Goal: Navigation & Orientation: Find specific page/section

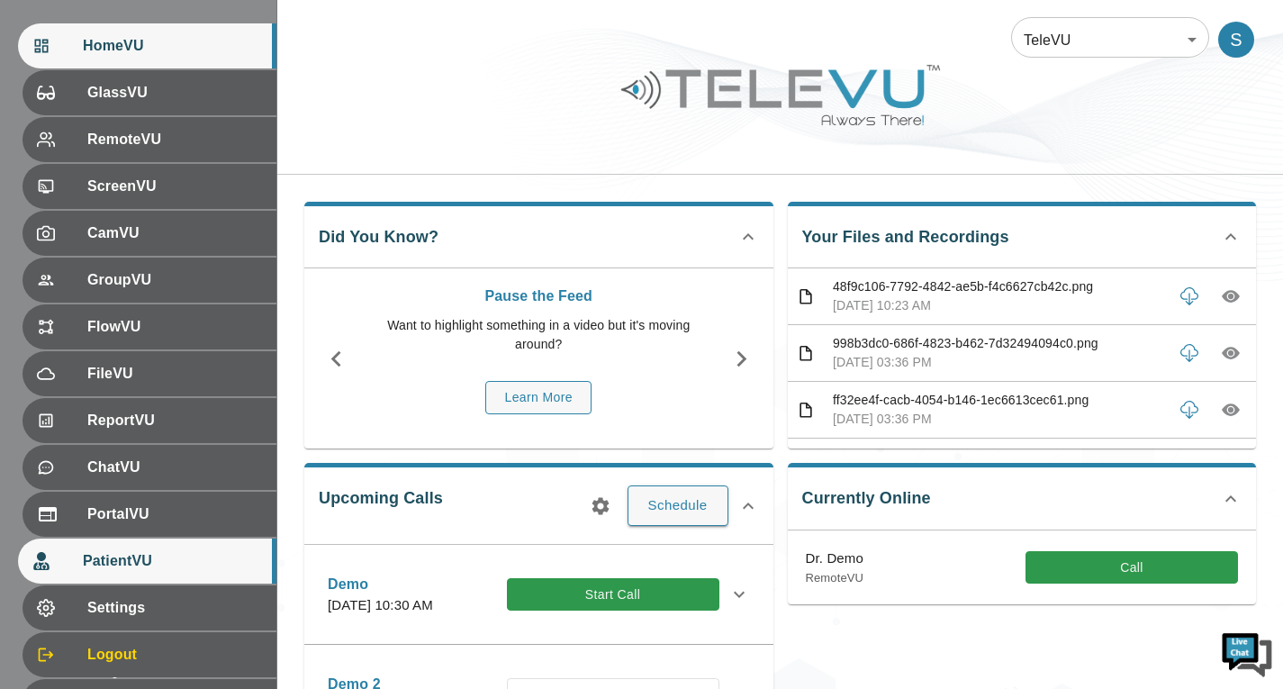
scroll to position [294, 0]
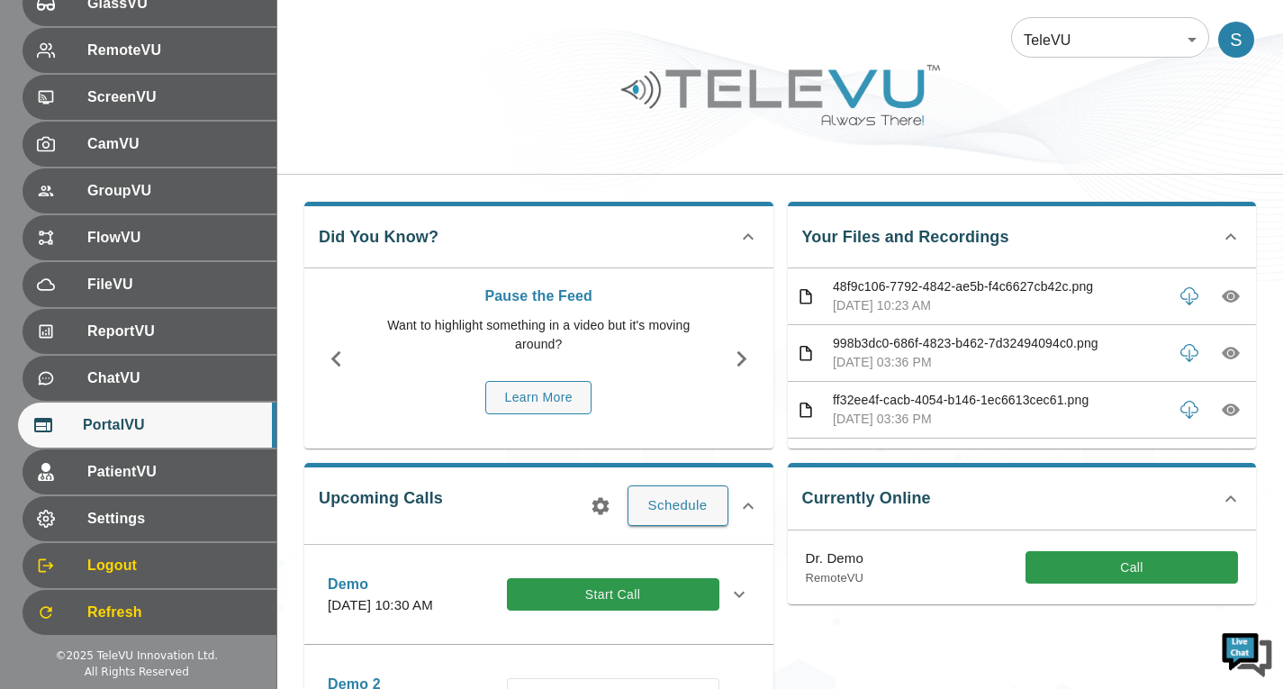
click at [168, 438] on div "PortalVU" at bounding box center [147, 425] width 258 height 45
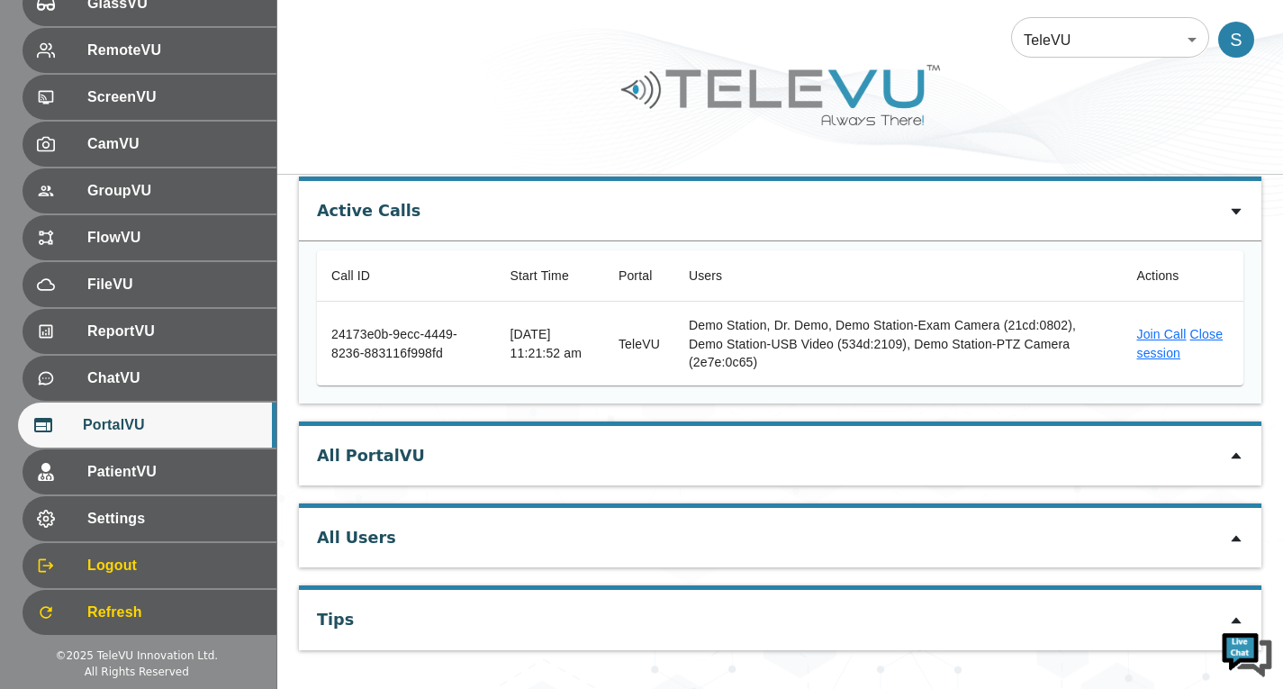
click at [1234, 454] on icon at bounding box center [1236, 455] width 14 height 14
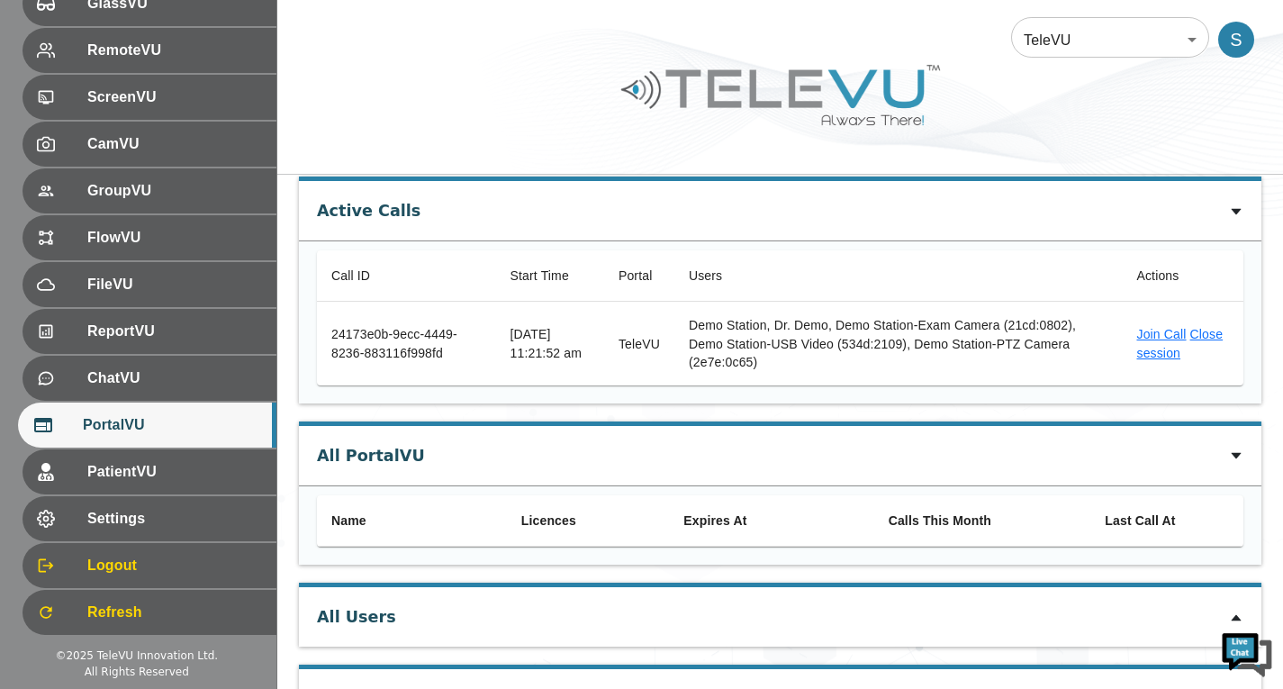
scroll to position [144, 0]
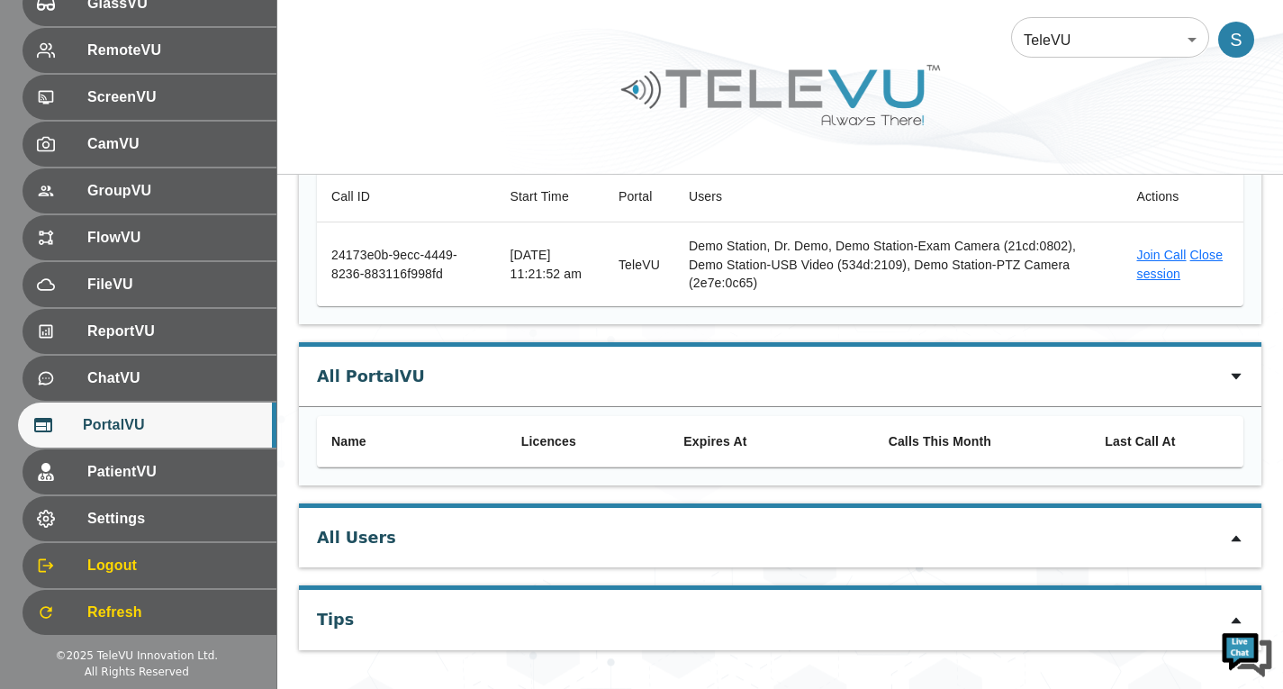
click at [1236, 377] on icon at bounding box center [1236, 377] width 10 height 6
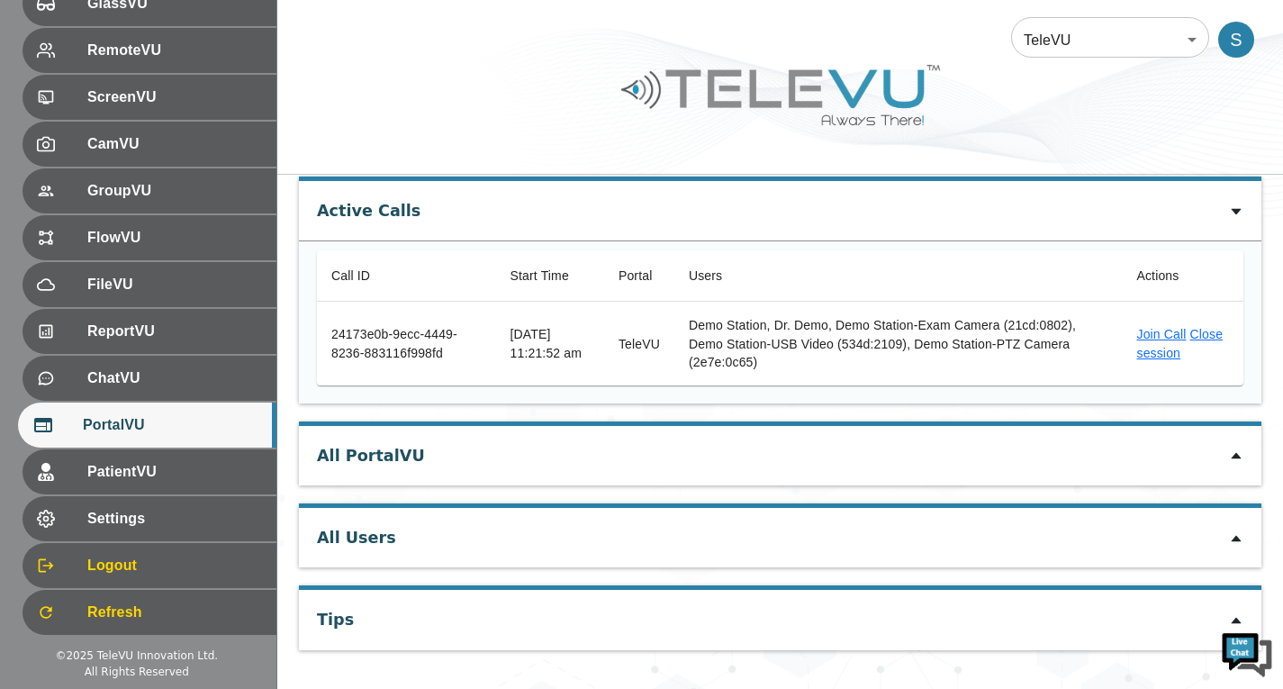
click at [1238, 457] on icon at bounding box center [1236, 455] width 14 height 14
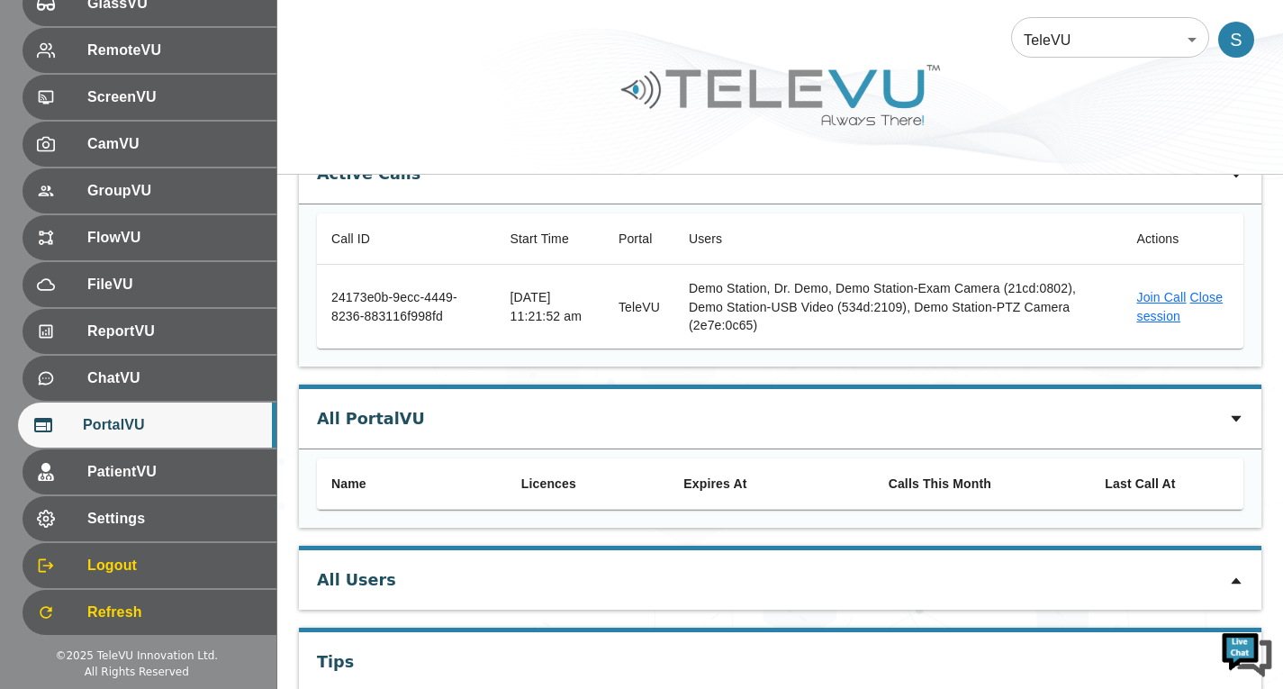
scroll to position [144, 0]
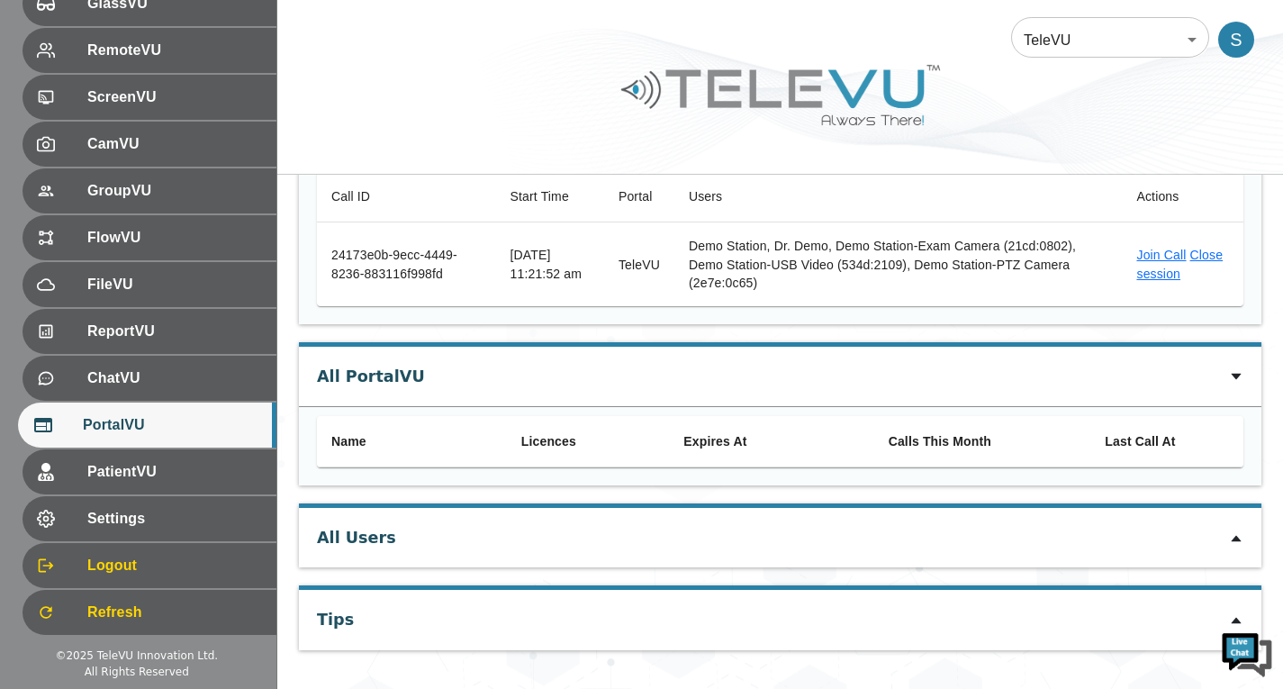
click at [1233, 376] on icon at bounding box center [1236, 377] width 10 height 6
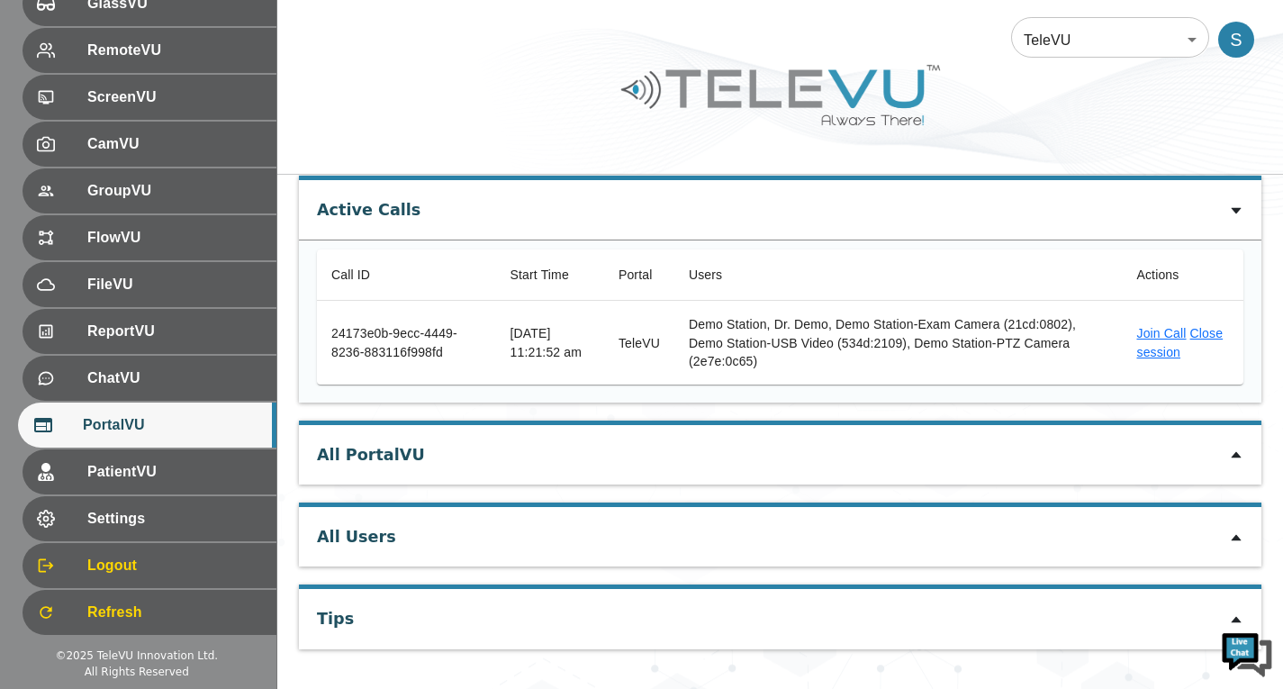
scroll to position [65, 0]
click at [1238, 455] on icon at bounding box center [1236, 455] width 14 height 14
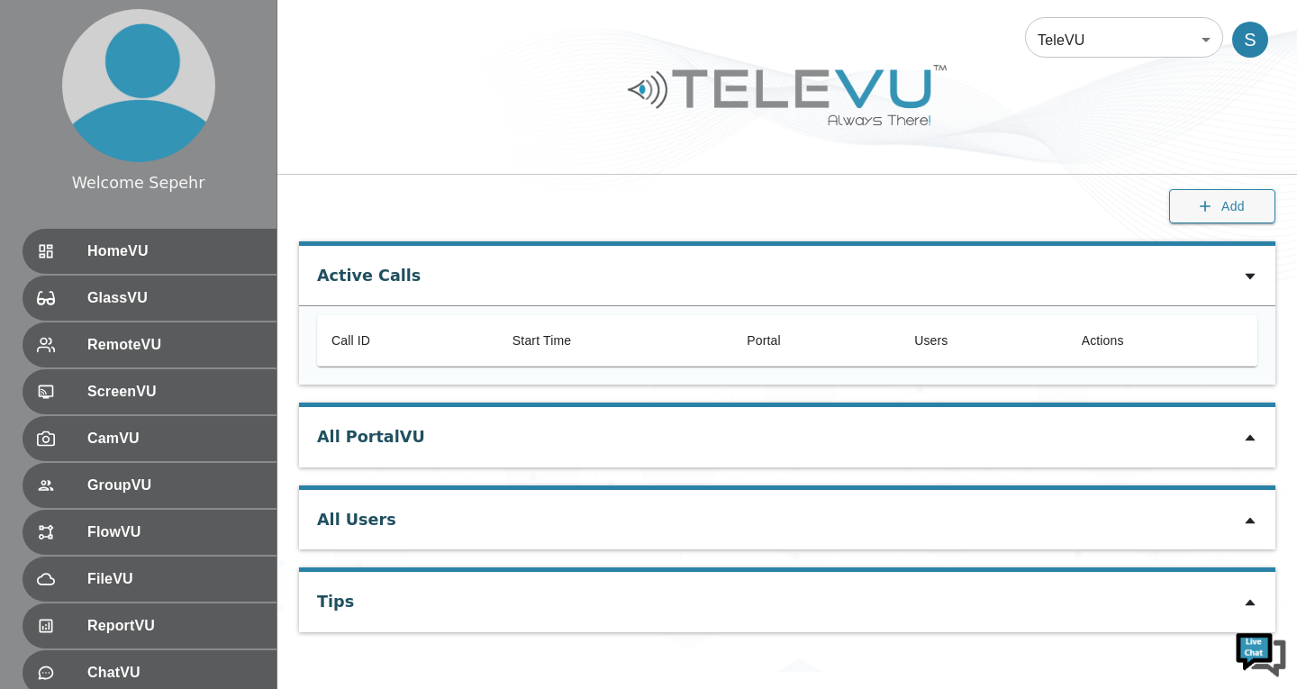
click at [1254, 443] on icon at bounding box center [1250, 437] width 14 height 14
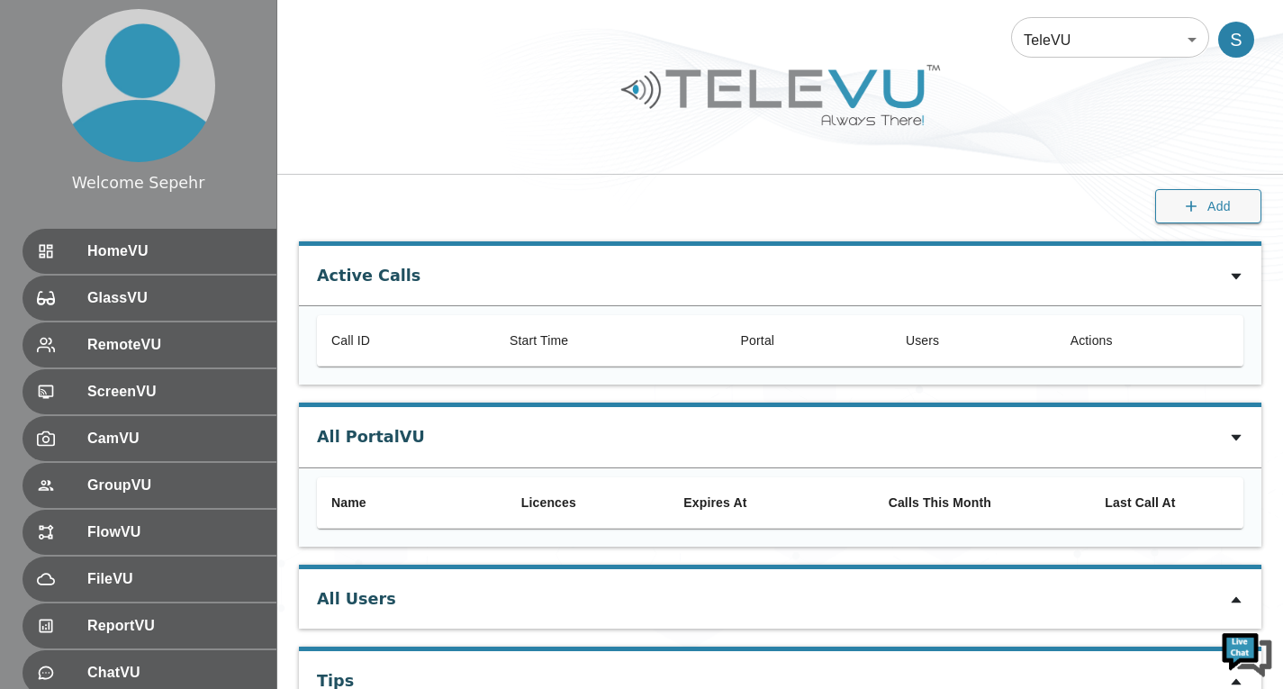
click at [1136, 30] on body "Welcome Sepehr HomeVU GlassVU RemoteVU ScreenVU CamVU GroupVU FlowVU FileVU Rep…" at bounding box center [641, 375] width 1283 height 751
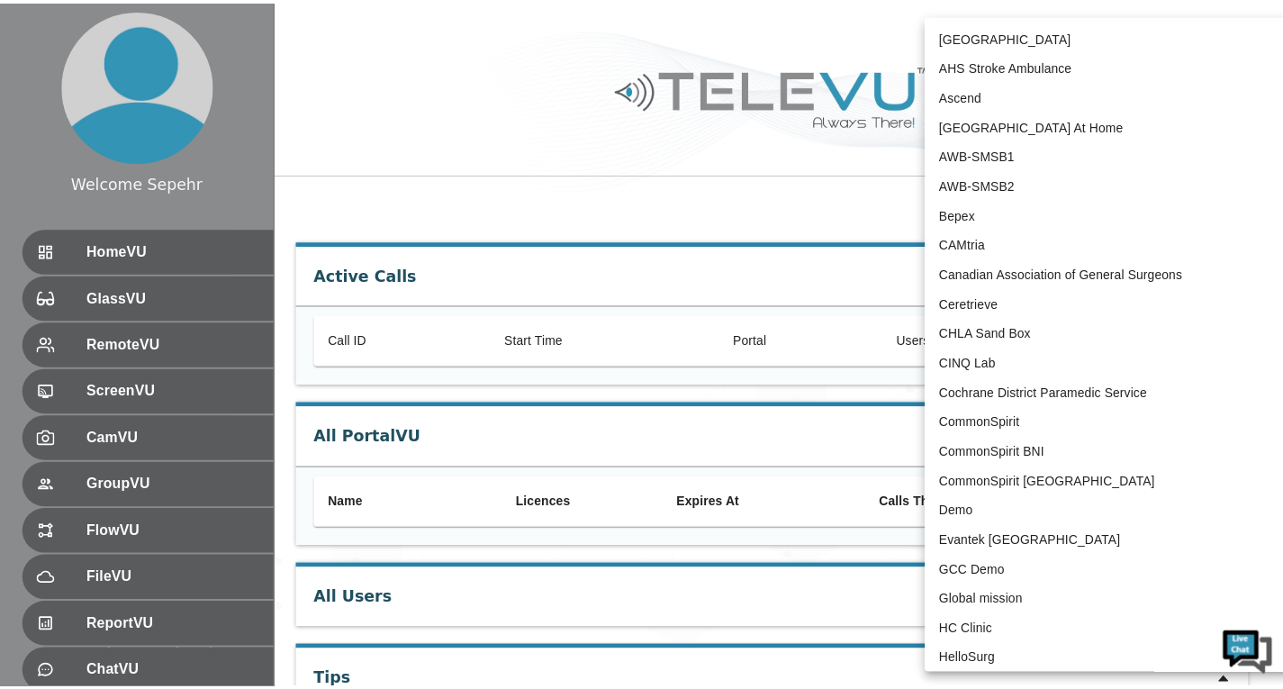
scroll to position [3734, 0]
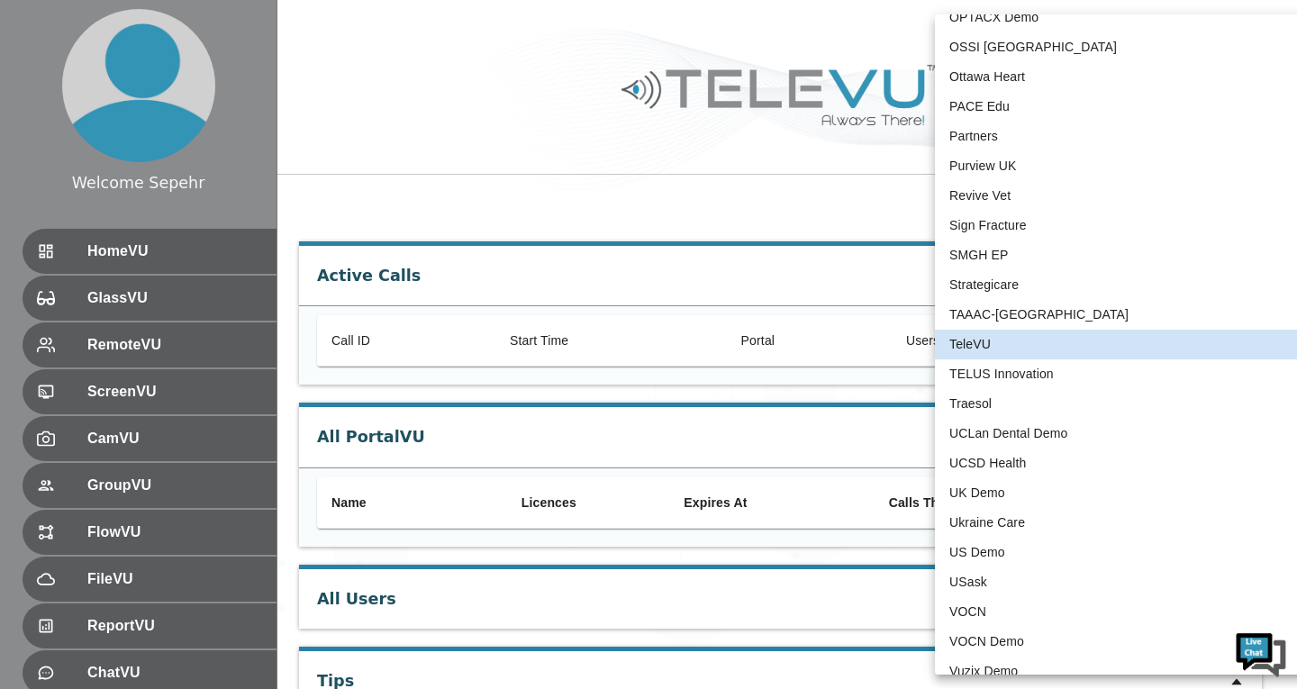
click at [677, 260] on div at bounding box center [648, 344] width 1297 height 689
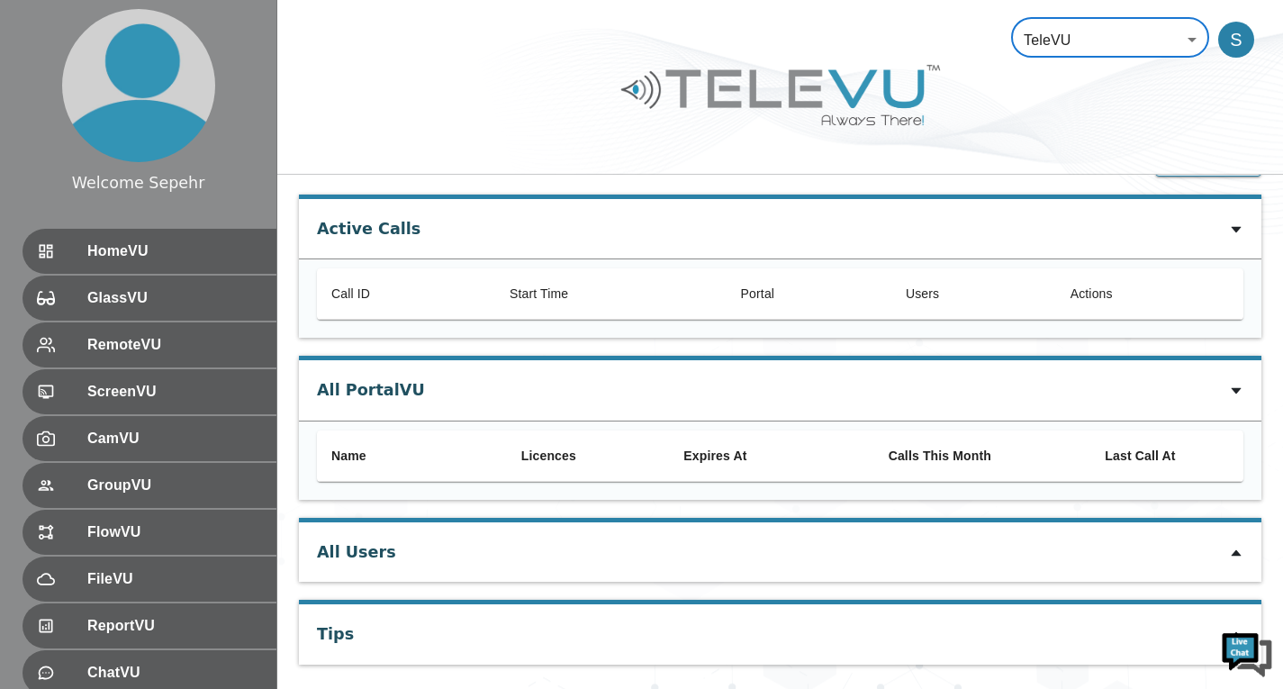
scroll to position [61, 0]
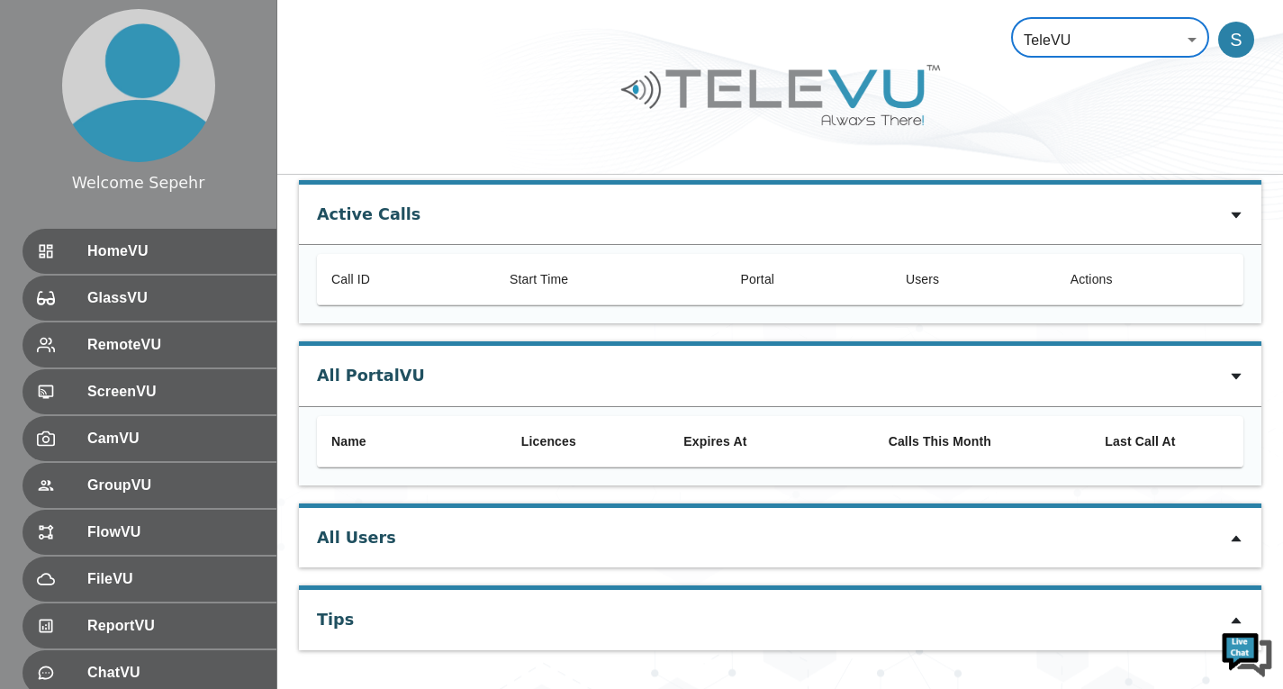
click at [1234, 220] on icon at bounding box center [1236, 215] width 14 height 14
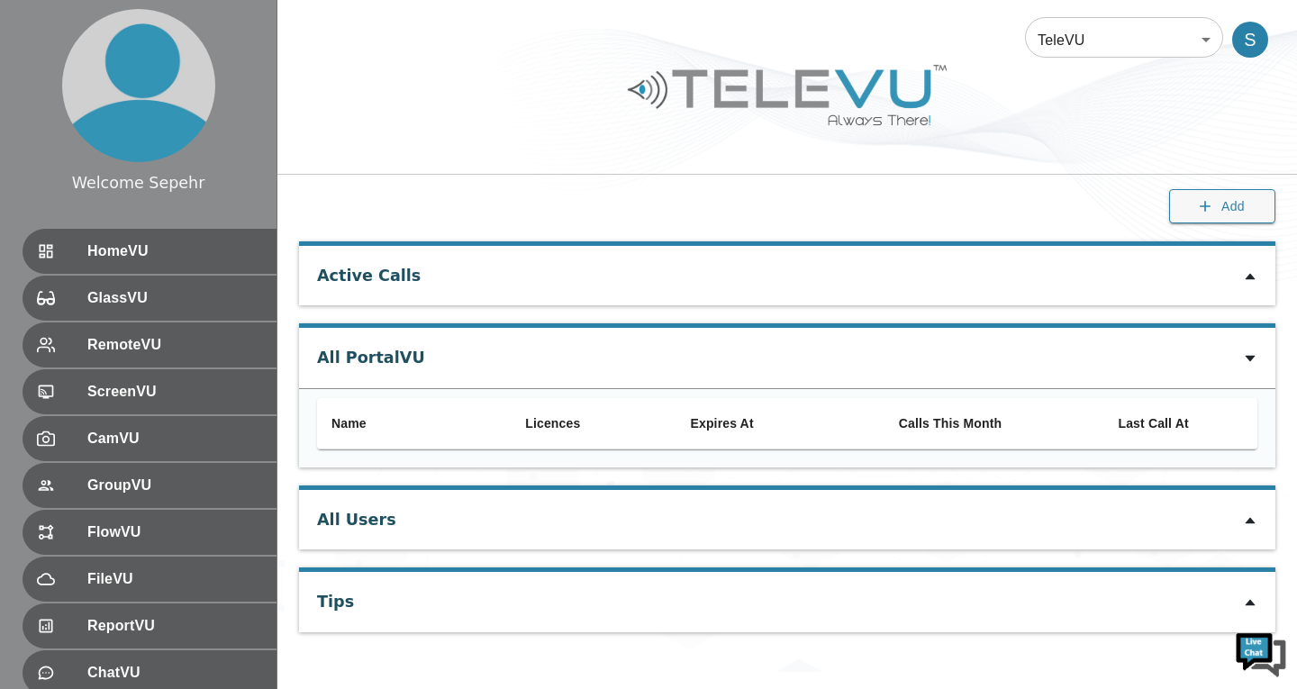
click at [1254, 521] on icon at bounding box center [1250, 520] width 14 height 14
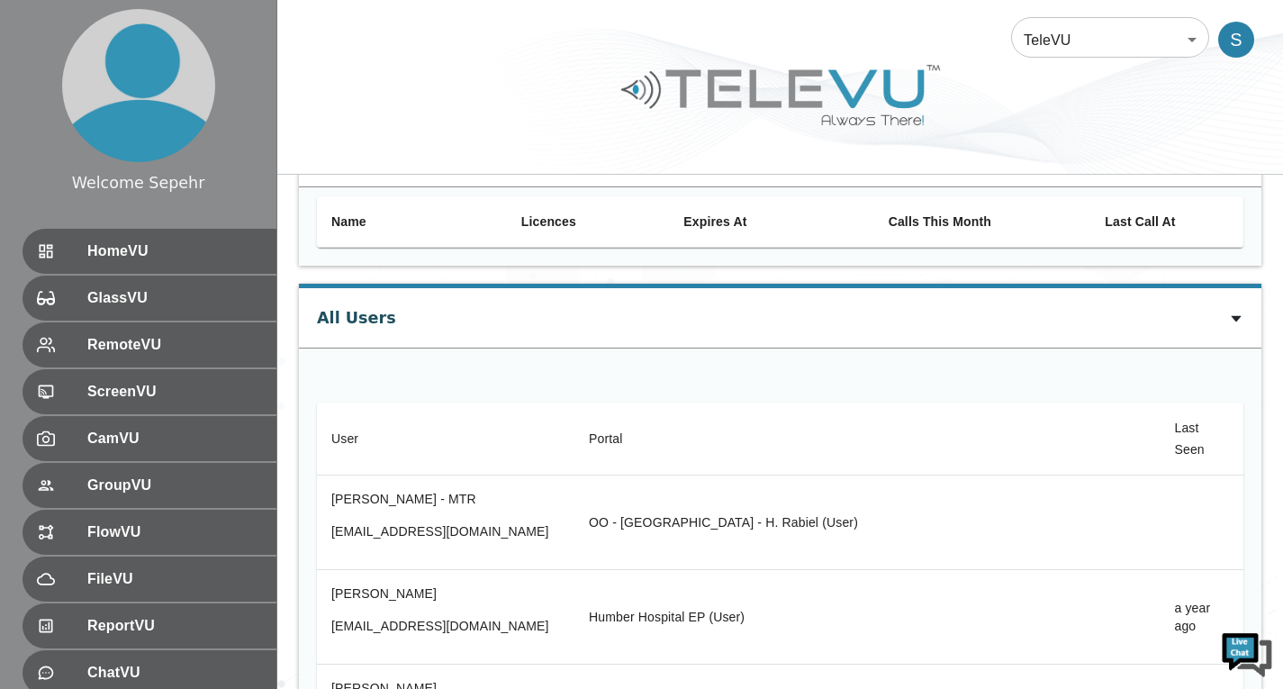
scroll to position [180, 0]
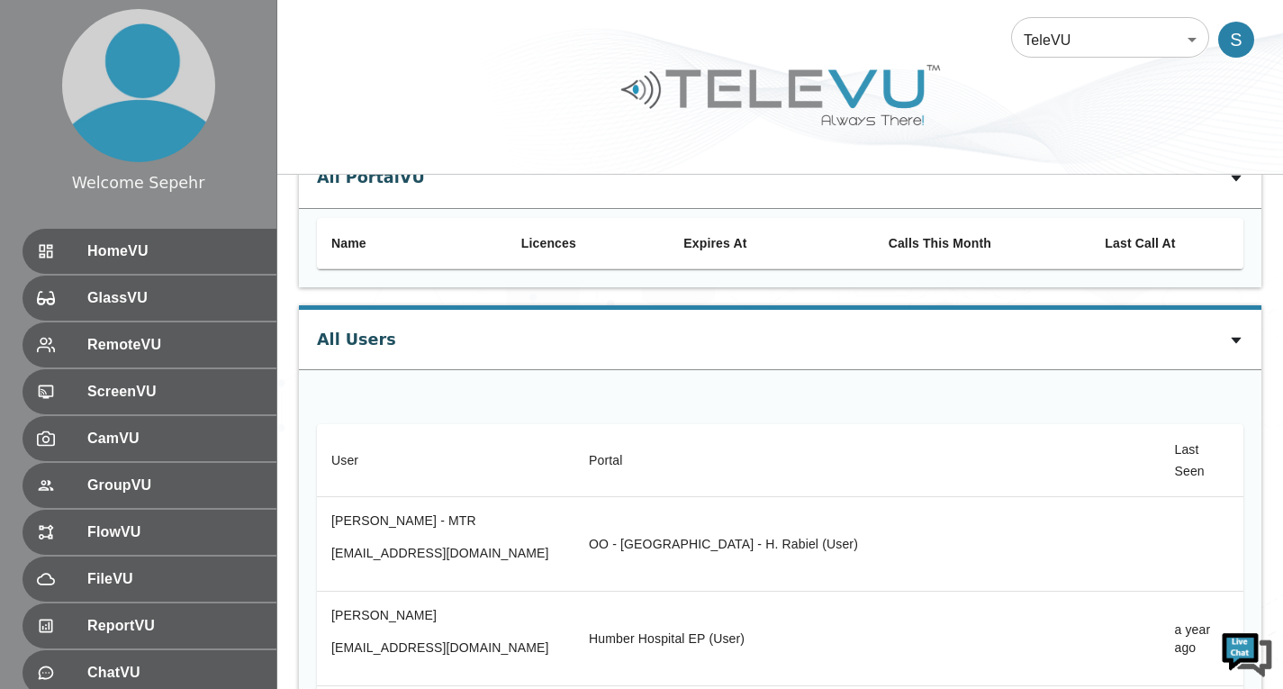
click at [1233, 335] on icon at bounding box center [1236, 340] width 14 height 14
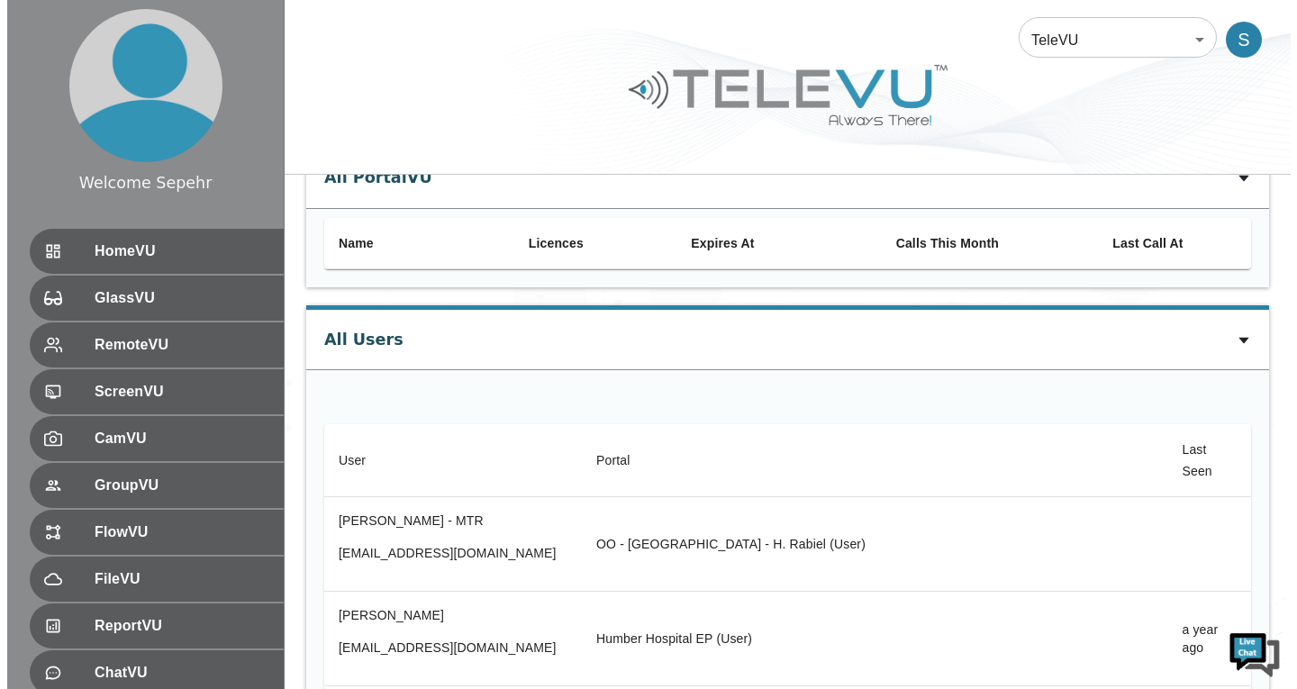
scroll to position [0, 0]
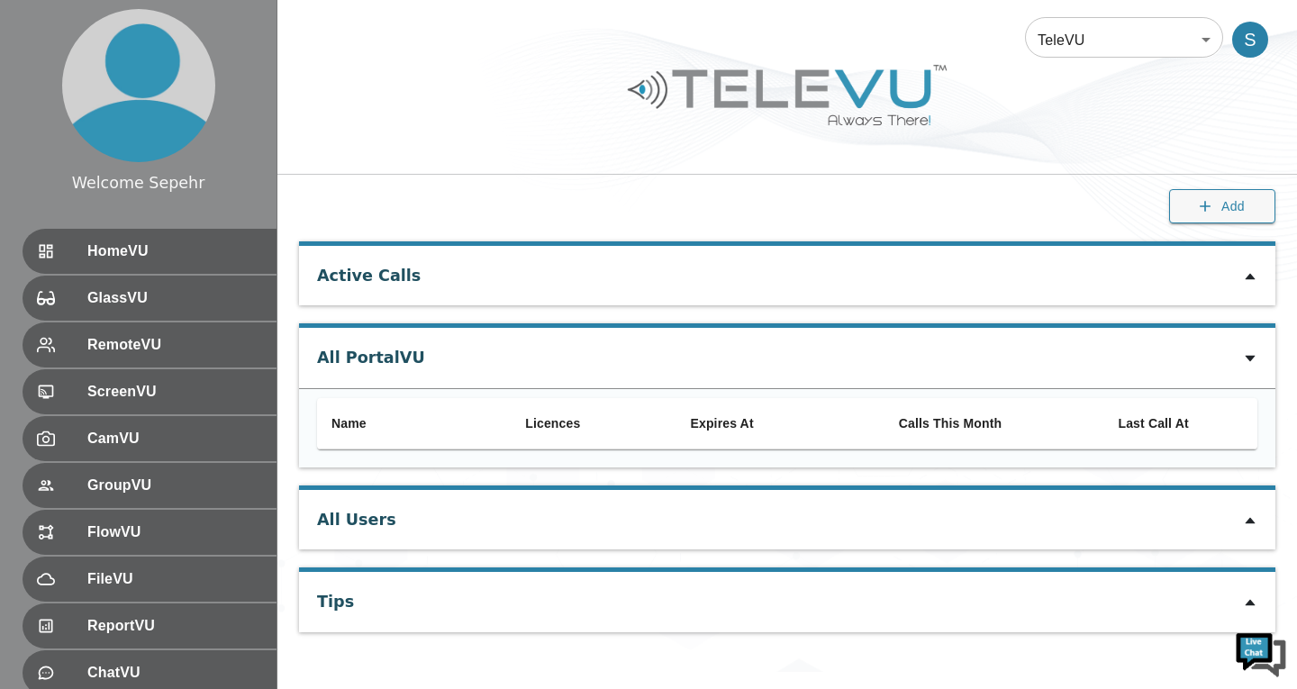
click at [1254, 358] on icon at bounding box center [1250, 359] width 10 height 6
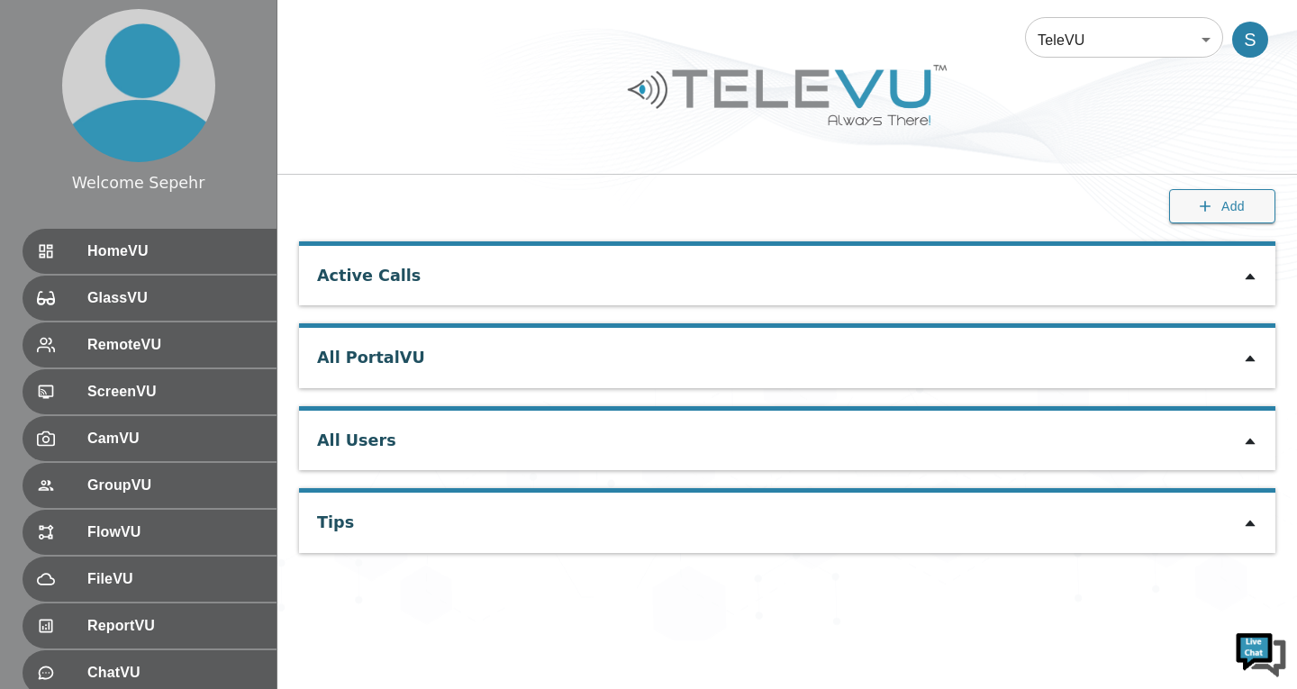
click at [1254, 358] on icon at bounding box center [1250, 358] width 14 height 14
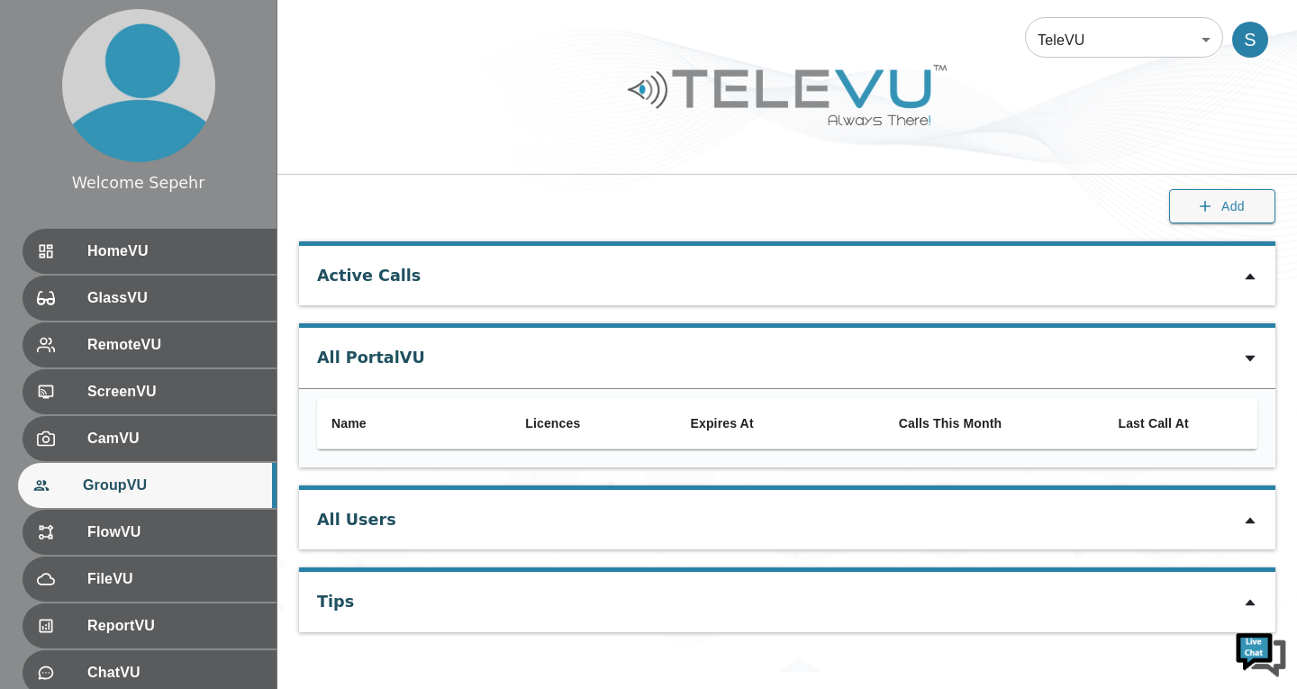
scroll to position [294, 0]
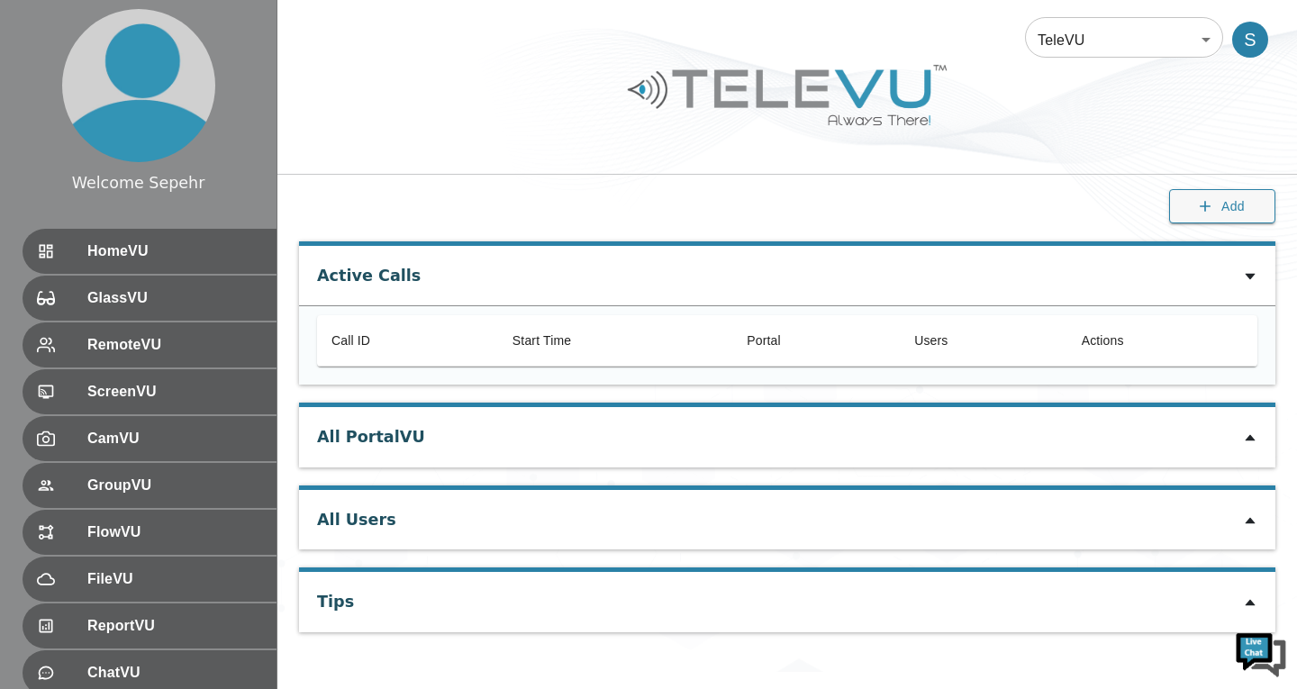
click at [1245, 435] on icon at bounding box center [1250, 437] width 14 height 14
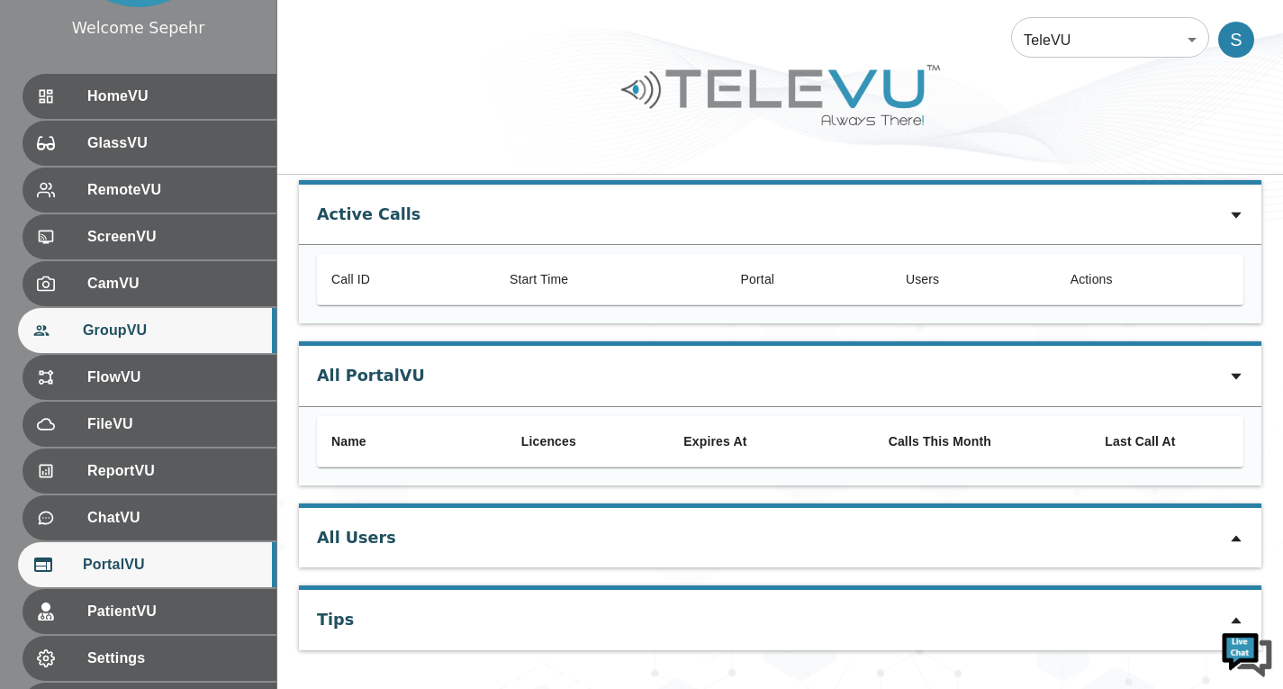
scroll to position [270, 0]
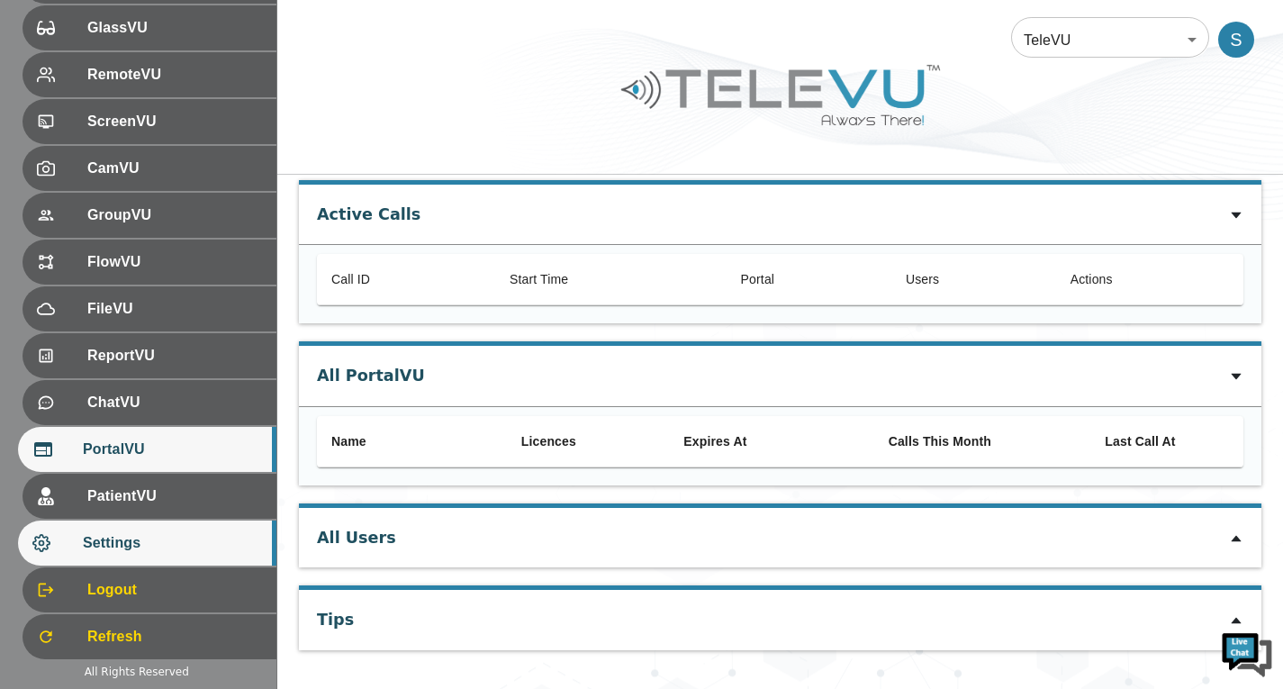
click at [192, 551] on span "Settings" at bounding box center [172, 543] width 179 height 22
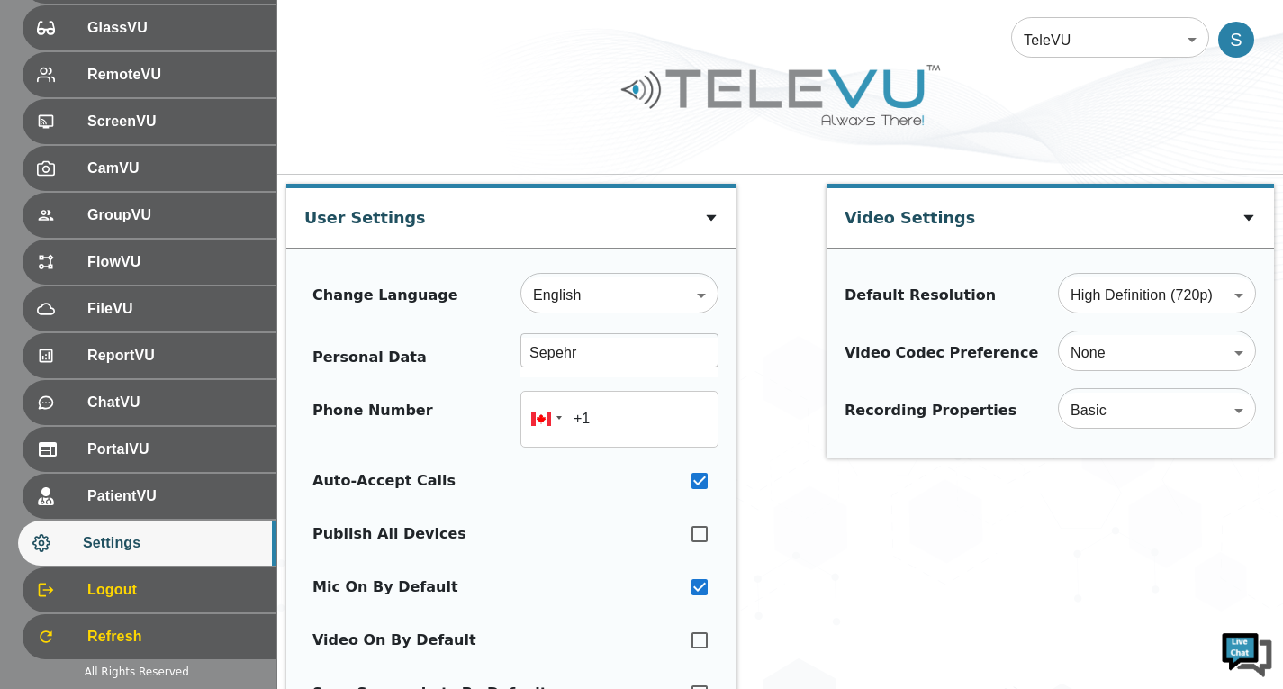
type input "+16475728001"
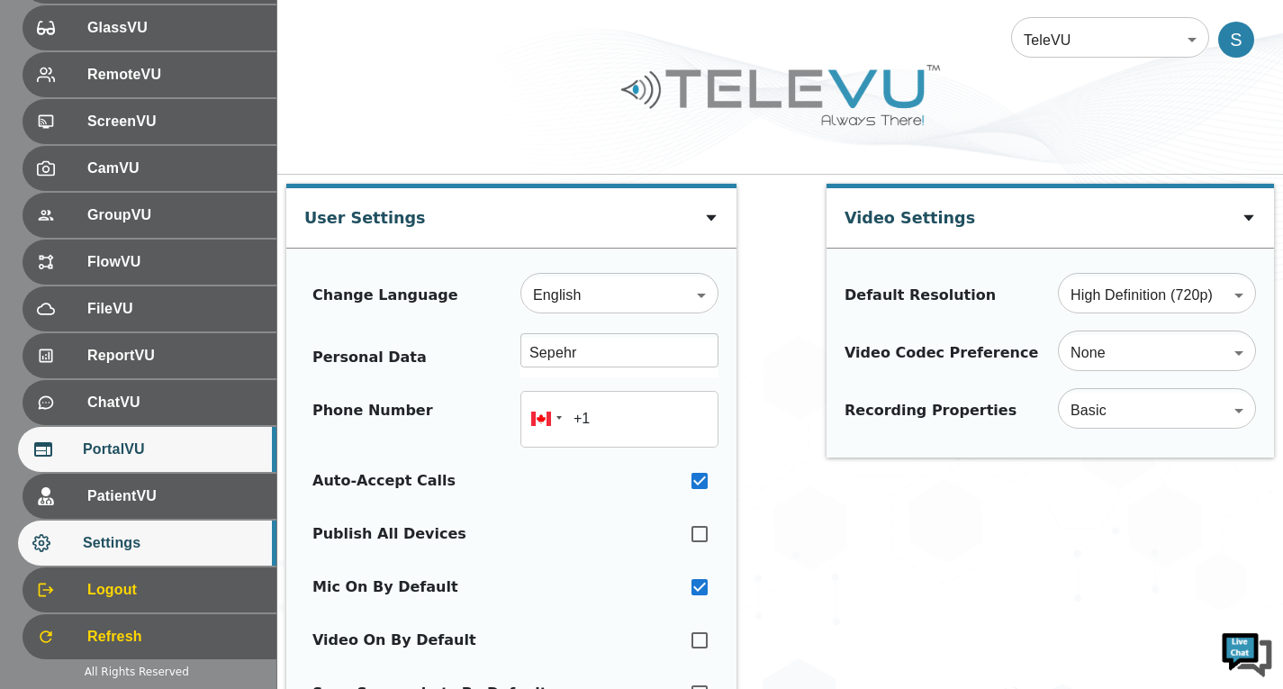
click at [192, 444] on span "PortalVU" at bounding box center [172, 450] width 179 height 22
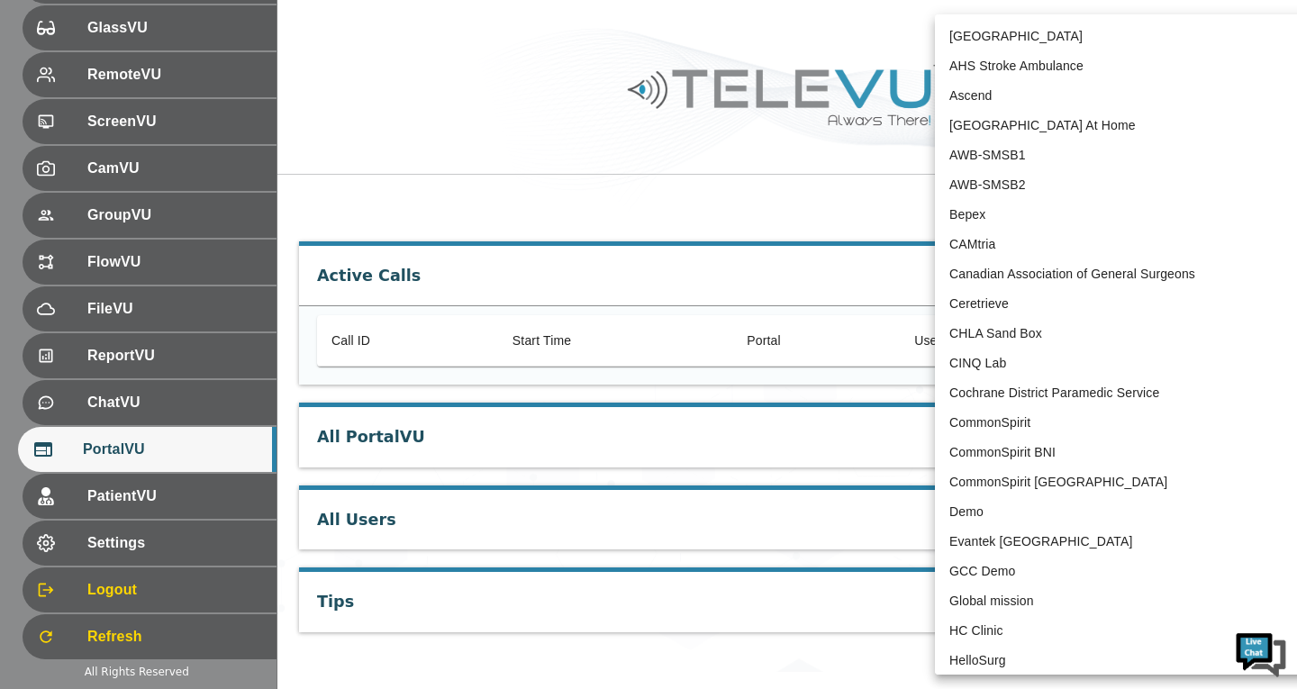
click at [1102, 41] on body "Welcome Sepehr HomeVU GlassVU RemoteVU ScreenVU CamVU GroupVU FlowVU FileVU Rep…" at bounding box center [648, 336] width 1297 height 672
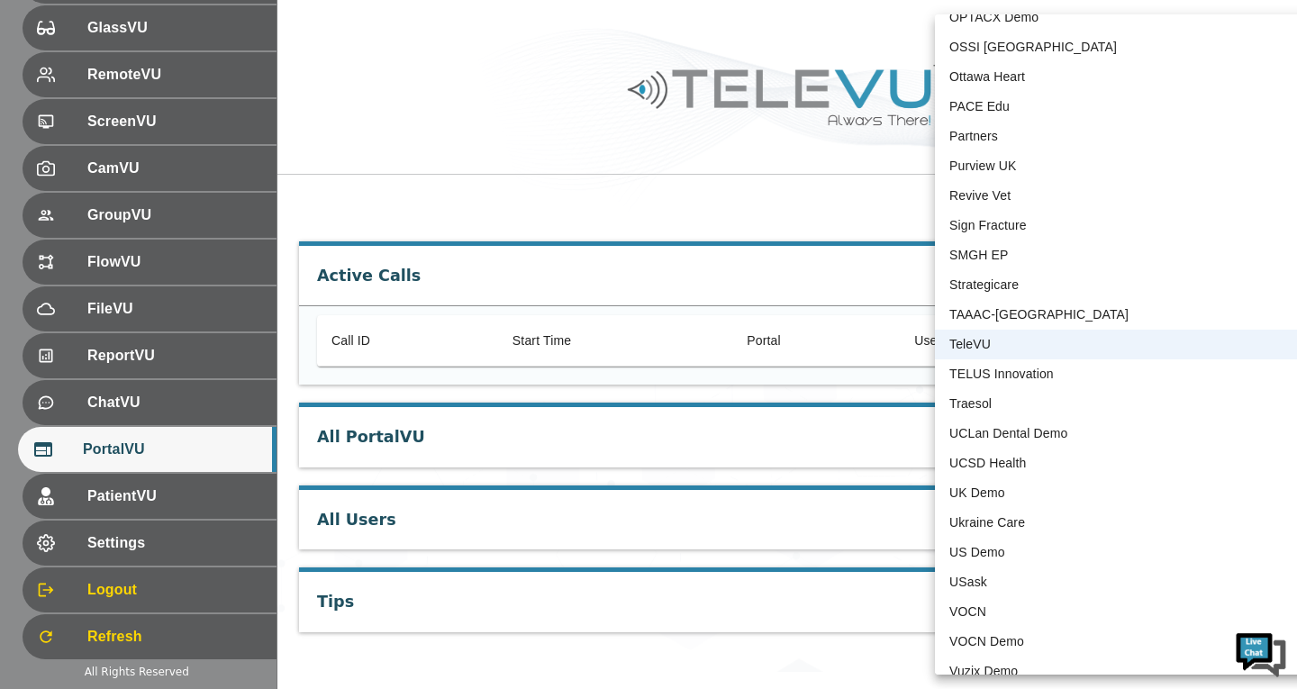
click at [768, 153] on div at bounding box center [648, 344] width 1297 height 689
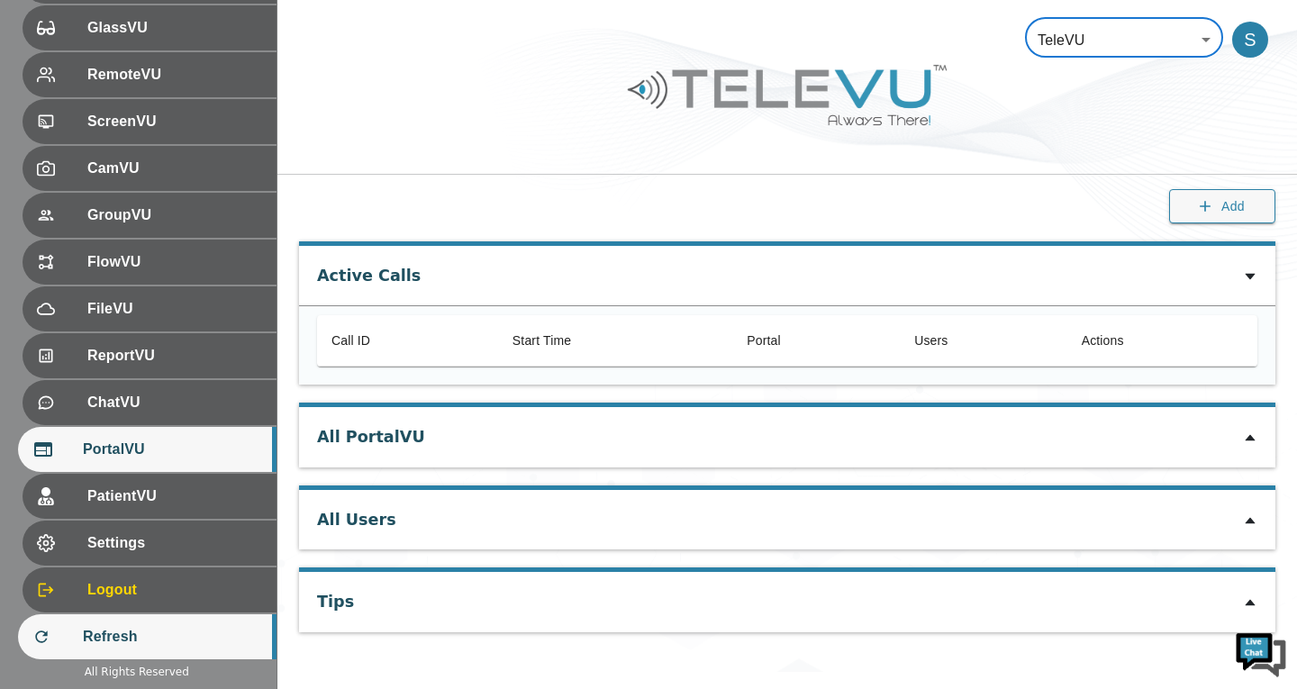
click at [168, 615] on div "Refresh" at bounding box center [147, 636] width 258 height 45
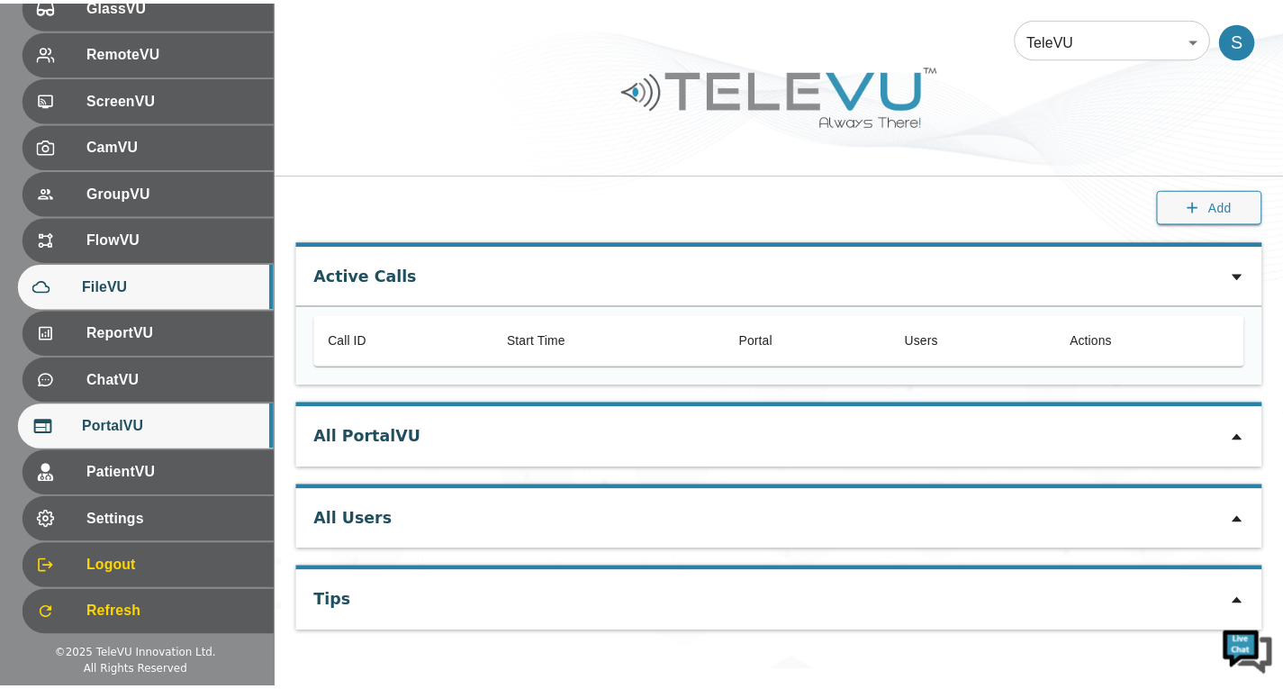
scroll to position [294, 0]
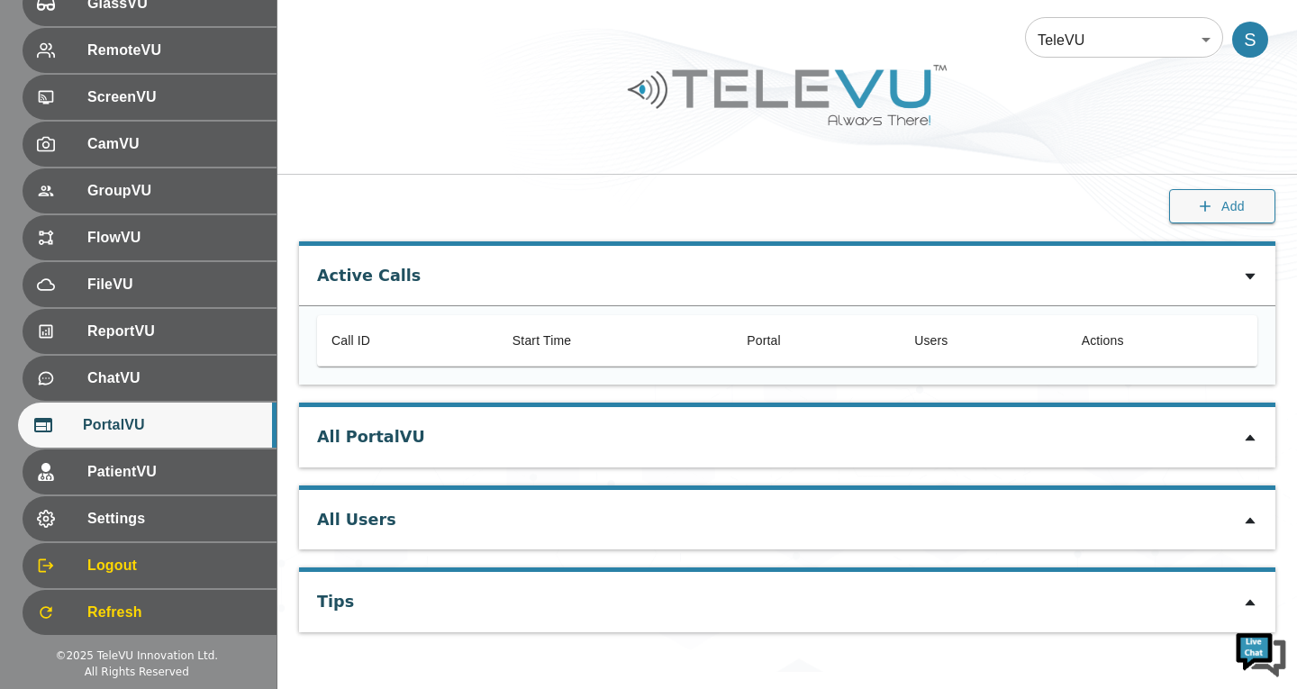
click at [1256, 439] on icon at bounding box center [1250, 437] width 14 height 14
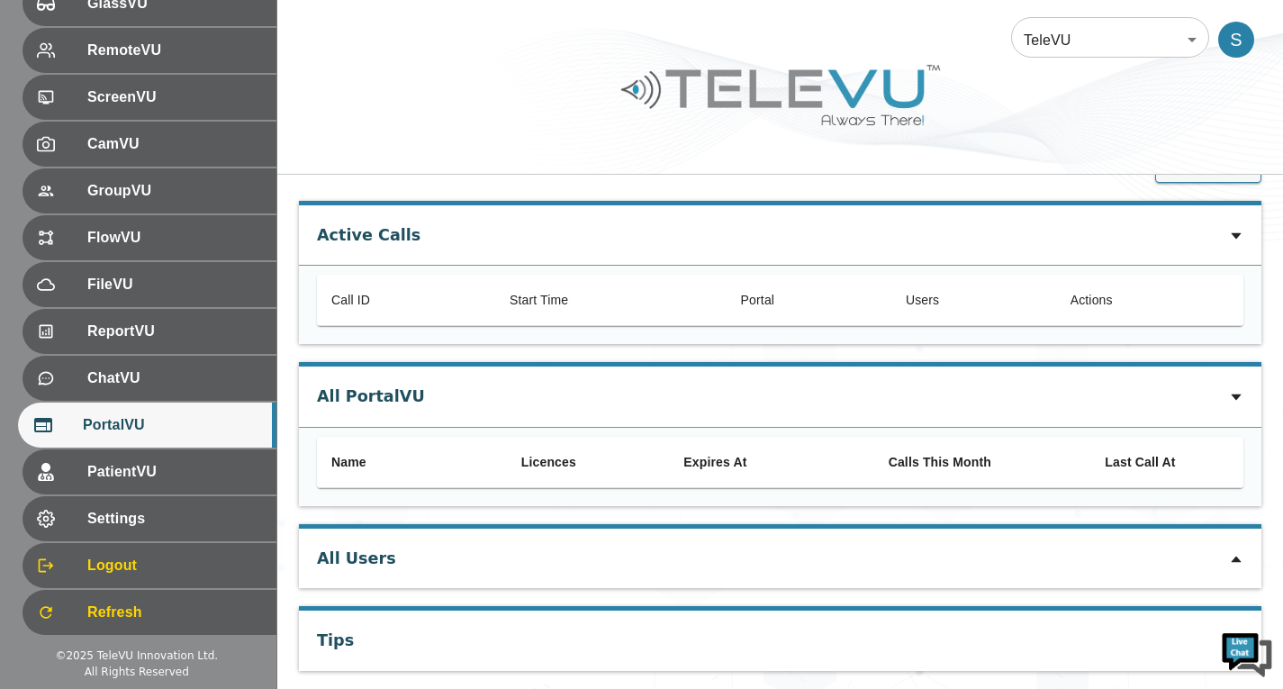
scroll to position [61, 0]
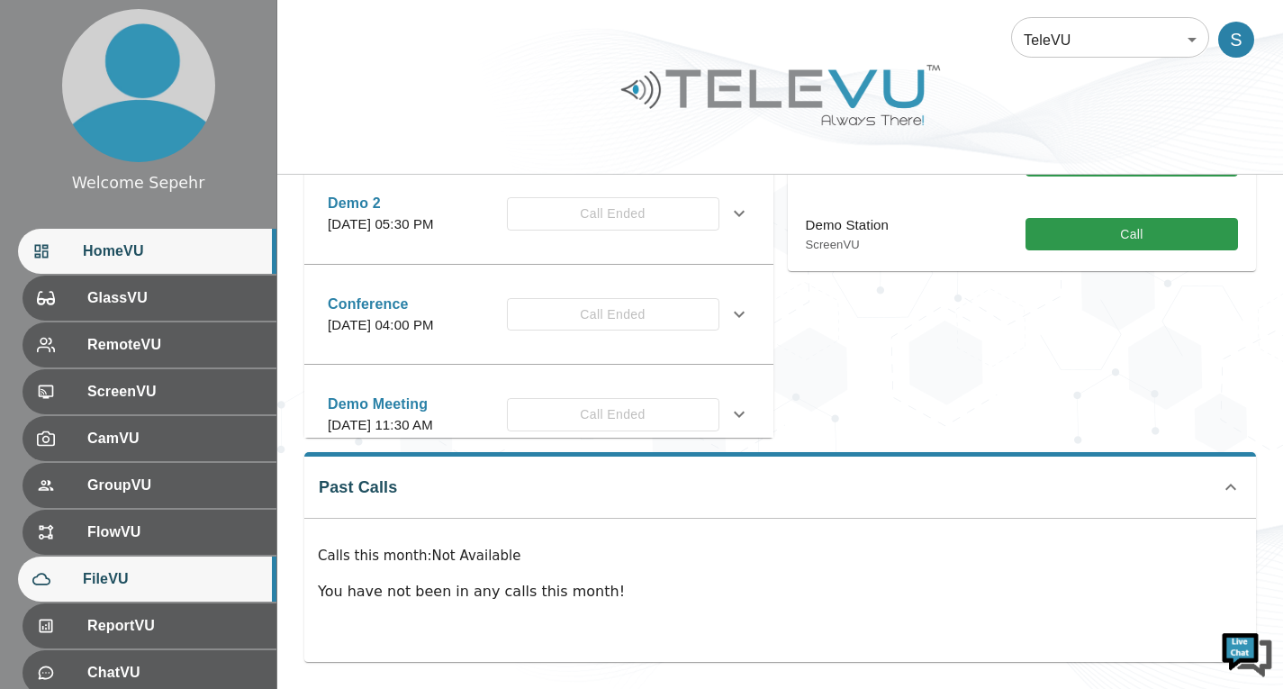
scroll to position [270, 0]
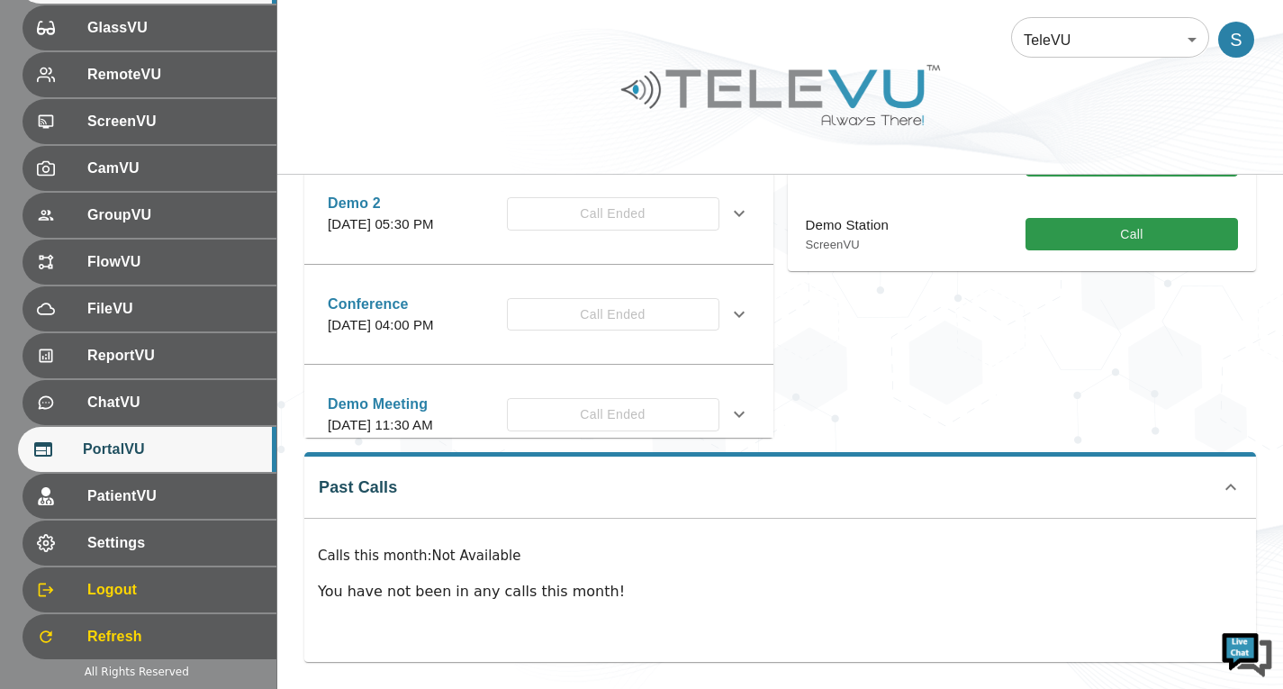
click at [131, 452] on span "PortalVU" at bounding box center [172, 450] width 179 height 22
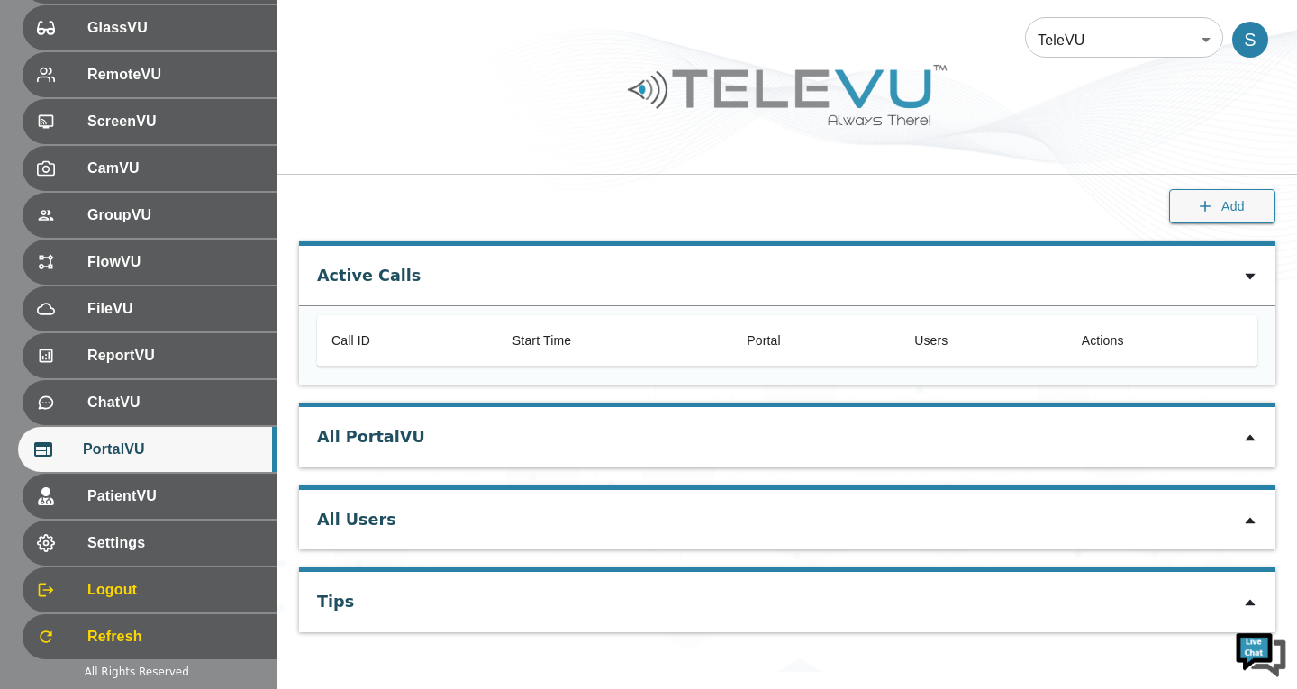
click at [1255, 436] on icon at bounding box center [1250, 437] width 14 height 14
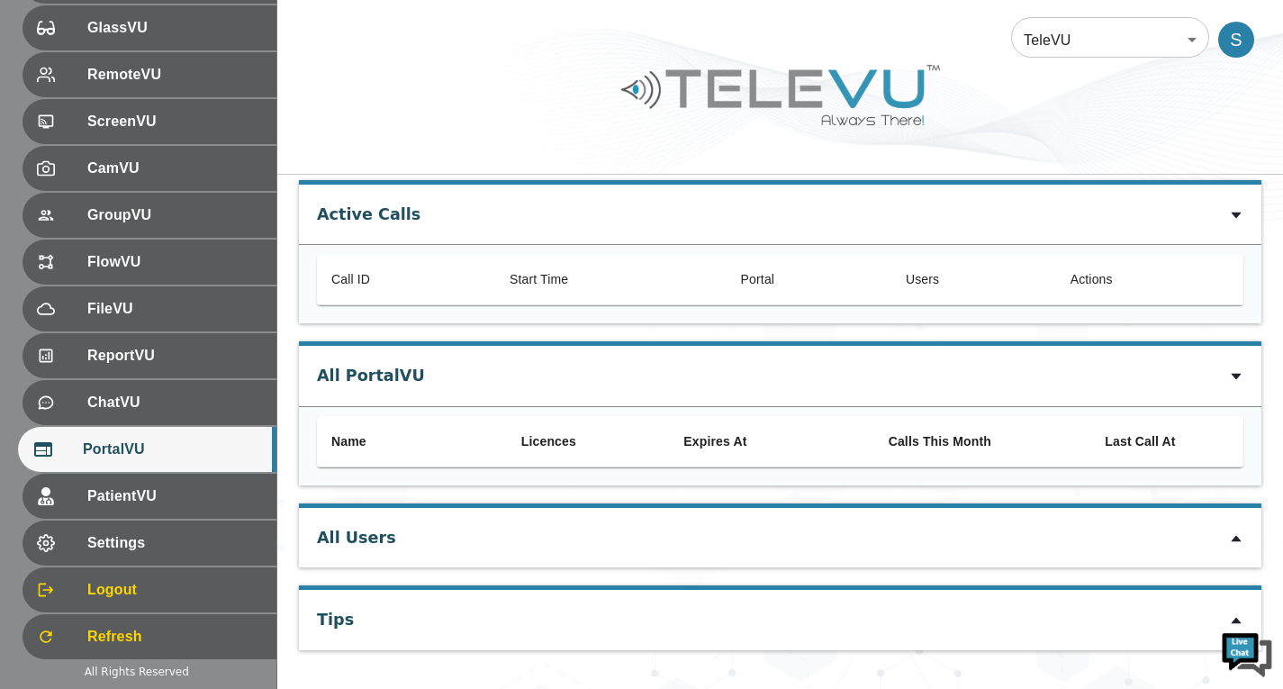
scroll to position [61, 0]
